Goal: Find specific page/section

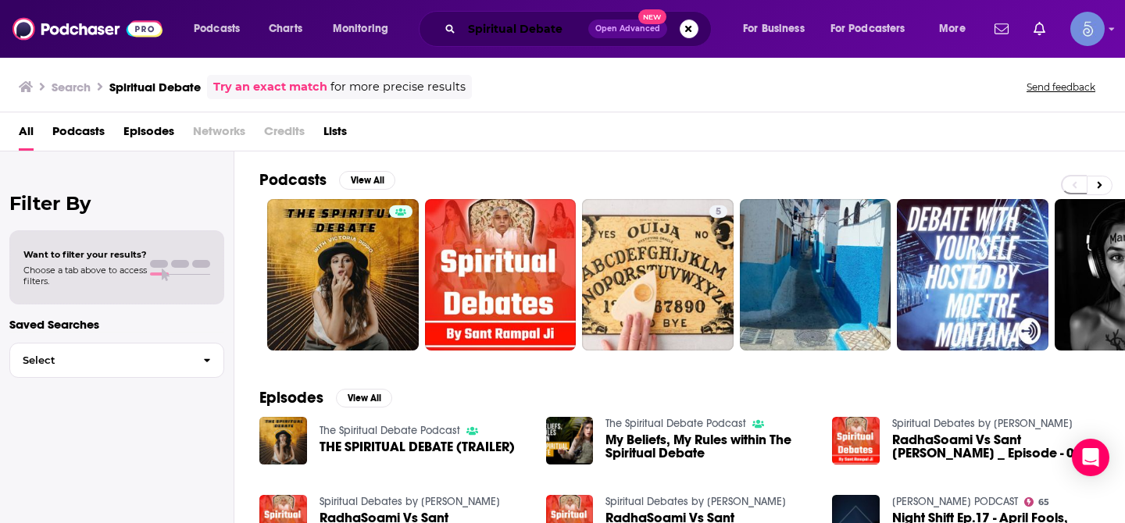
click at [558, 37] on input "Spiritual Debate" at bounding box center [525, 28] width 127 height 25
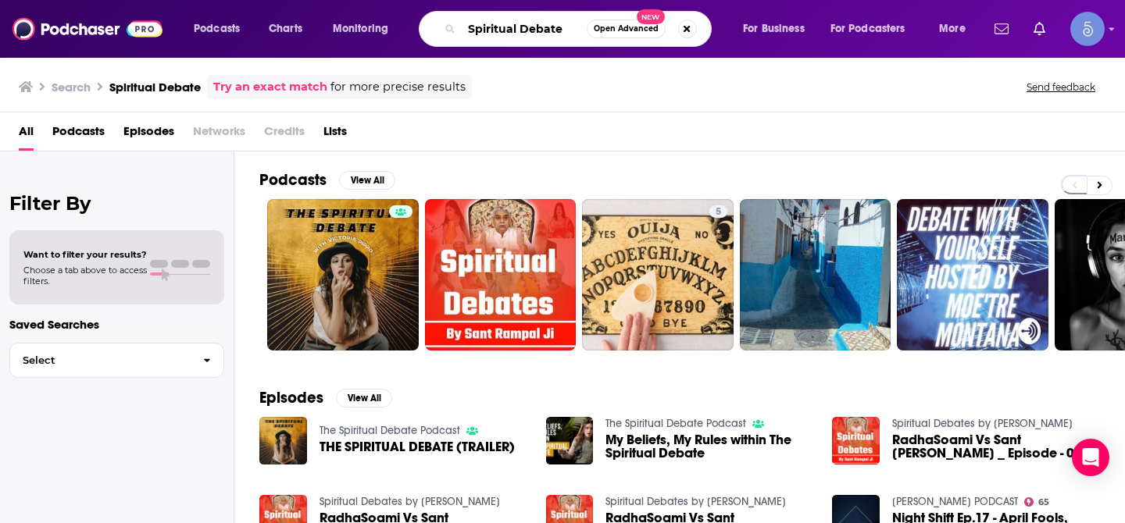
click at [558, 37] on input "Spiritual Debate" at bounding box center [524, 28] width 125 height 25
paste input "Biohacking News by Zestology"
type input "Biohacking News by Zestology"
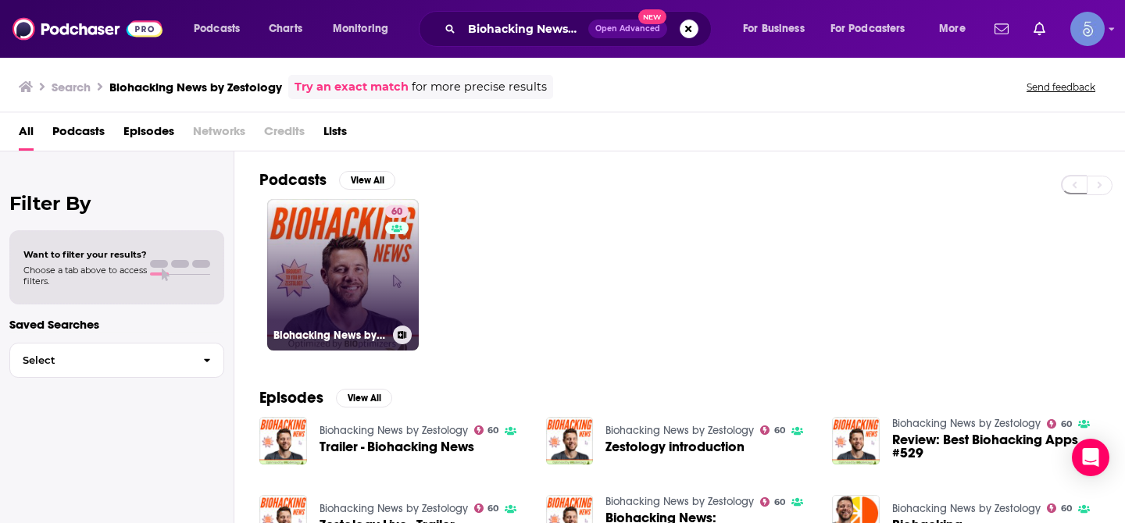
click at [391, 267] on div "60" at bounding box center [398, 265] width 27 height 120
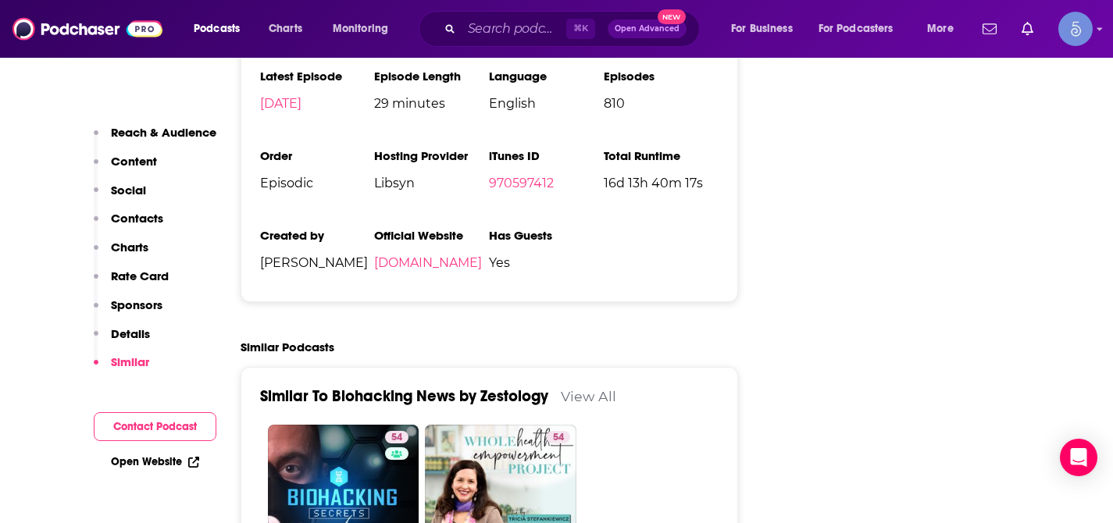
scroll to position [2340, 0]
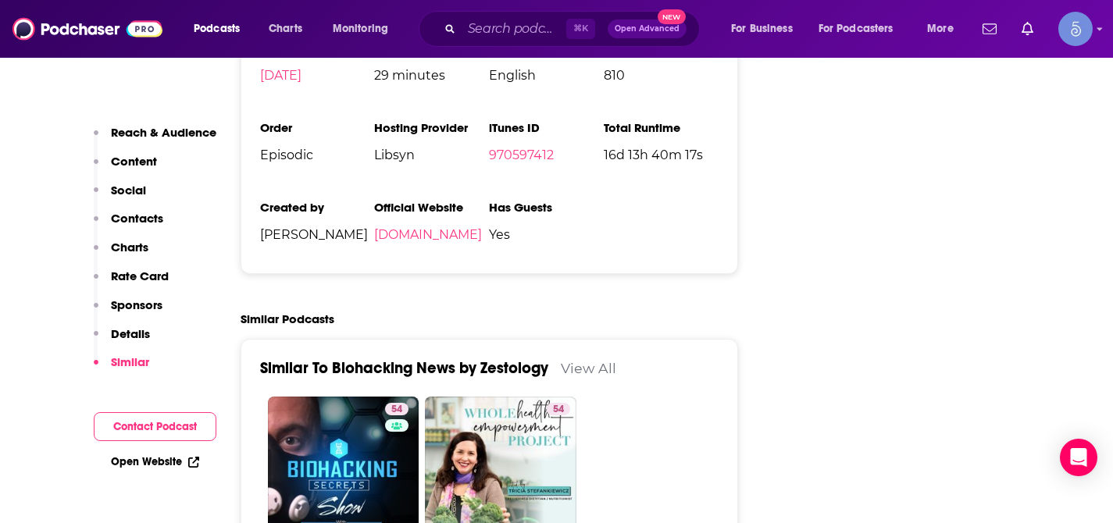
click at [133, 216] on p "Contacts" at bounding box center [137, 218] width 52 height 15
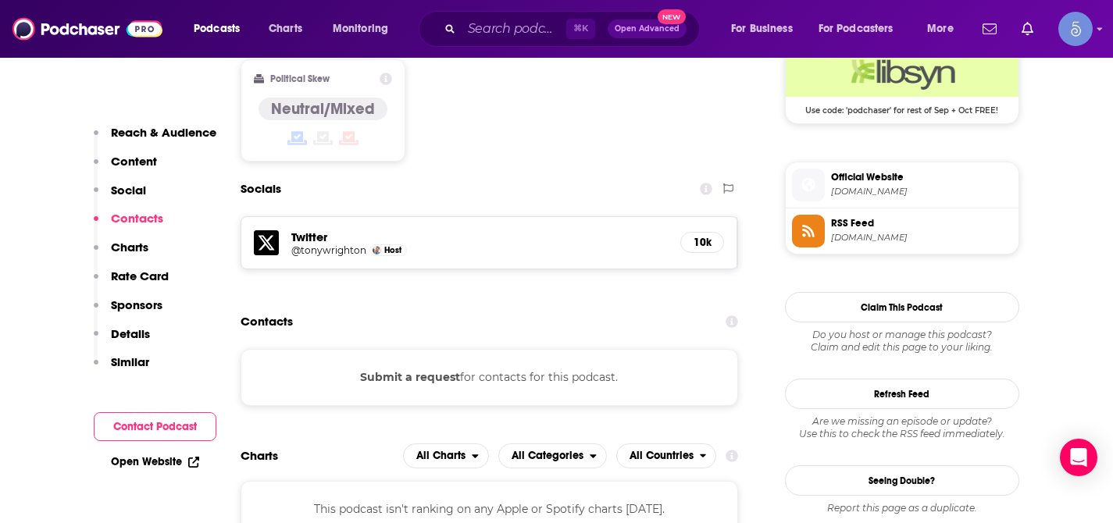
scroll to position [1304, 0]
